Goal: Transaction & Acquisition: Purchase product/service

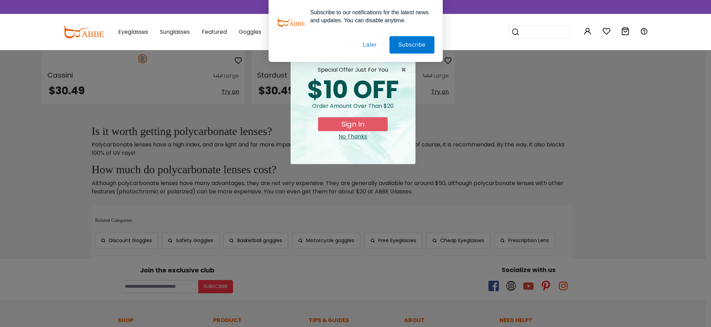
click at [686, 139] on div "× special offer just for you $10 OFF Order amount over than $20 Sign In No Than…" at bounding box center [355, 163] width 711 height 327
drag, startPoint x: 403, startPoint y: 70, endPoint x: 547, endPoint y: 100, distance: 147.4
click at [403, 70] on span "×" at bounding box center [405, 70] width 9 height 8
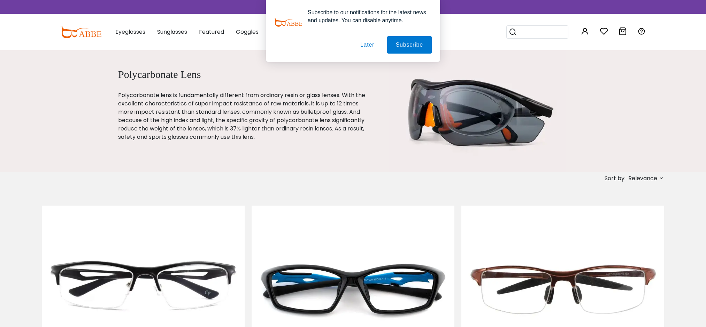
click at [132, 31] on div "Subscribe to our notifications for the latest news and updates. You can disable…" at bounding box center [353, 31] width 706 height 62
click at [132, 32] on div "Subscribe to our notifications for the latest news and updates. You can disable…" at bounding box center [353, 31] width 706 height 62
drag, startPoint x: 364, startPoint y: 45, endPoint x: 348, endPoint y: 43, distance: 16.1
click at [364, 45] on button "Later" at bounding box center [367, 44] width 31 height 17
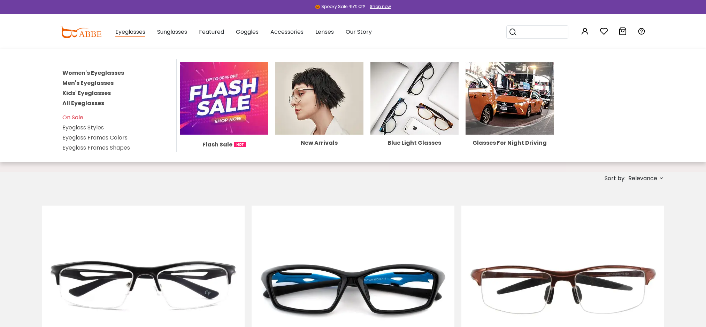
click at [130, 33] on span "Eyeglasses" at bounding box center [130, 32] width 30 height 9
click at [103, 73] on link "Women's Eyeglasses" at bounding box center [93, 73] width 62 height 8
